Goal: Find contact information: Find contact information

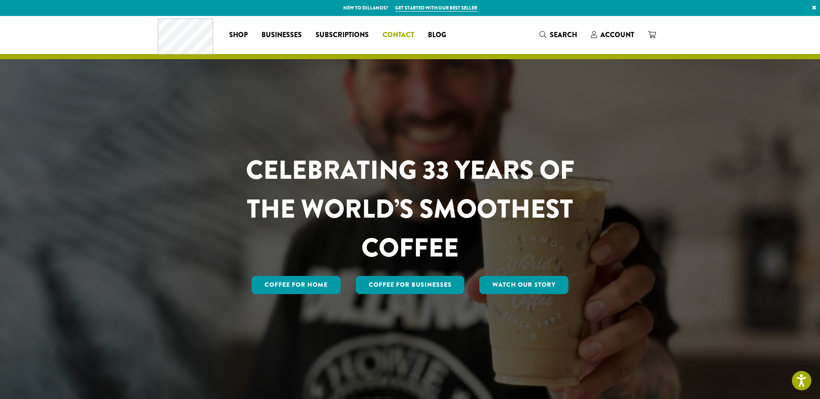
click at [402, 39] on span "Contact" at bounding box center [399, 35] width 32 height 11
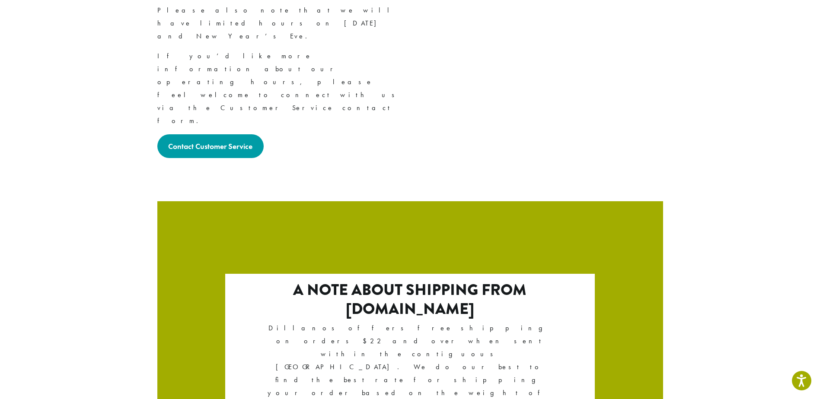
scroll to position [1428, 0]
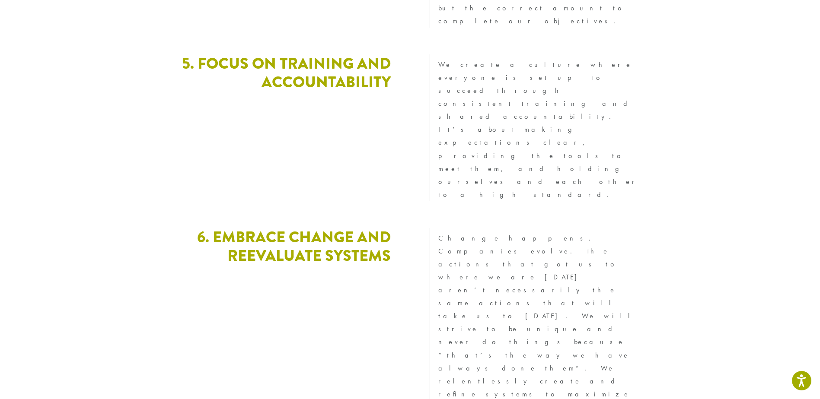
scroll to position [2345, 0]
